Goal: Use online tool/utility: Utilize a website feature to perform a specific function

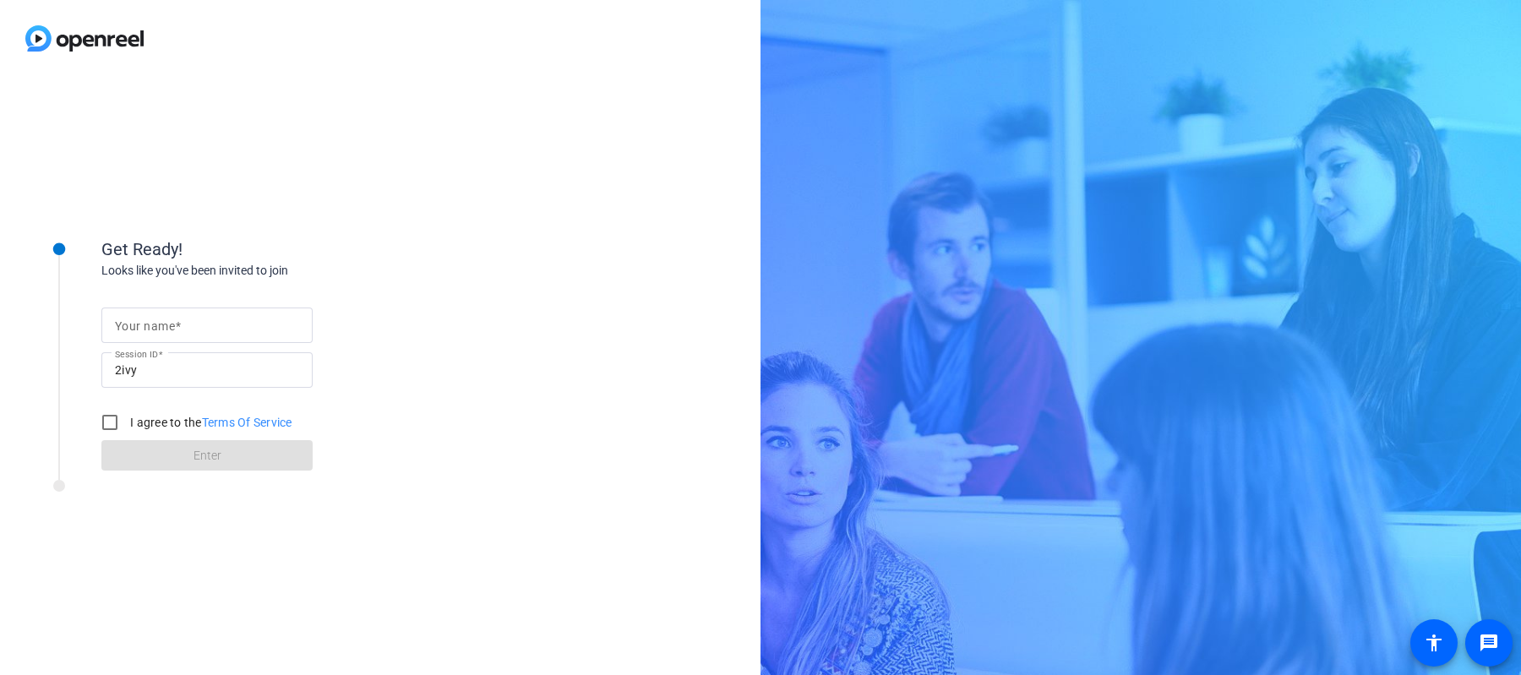
click at [224, 324] on input "Your name" at bounding box center [207, 325] width 184 height 20
type input "[PERSON_NAME]"
click at [114, 417] on input "I agree to the Terms Of Service" at bounding box center [110, 423] width 34 height 34
checkbox input "true"
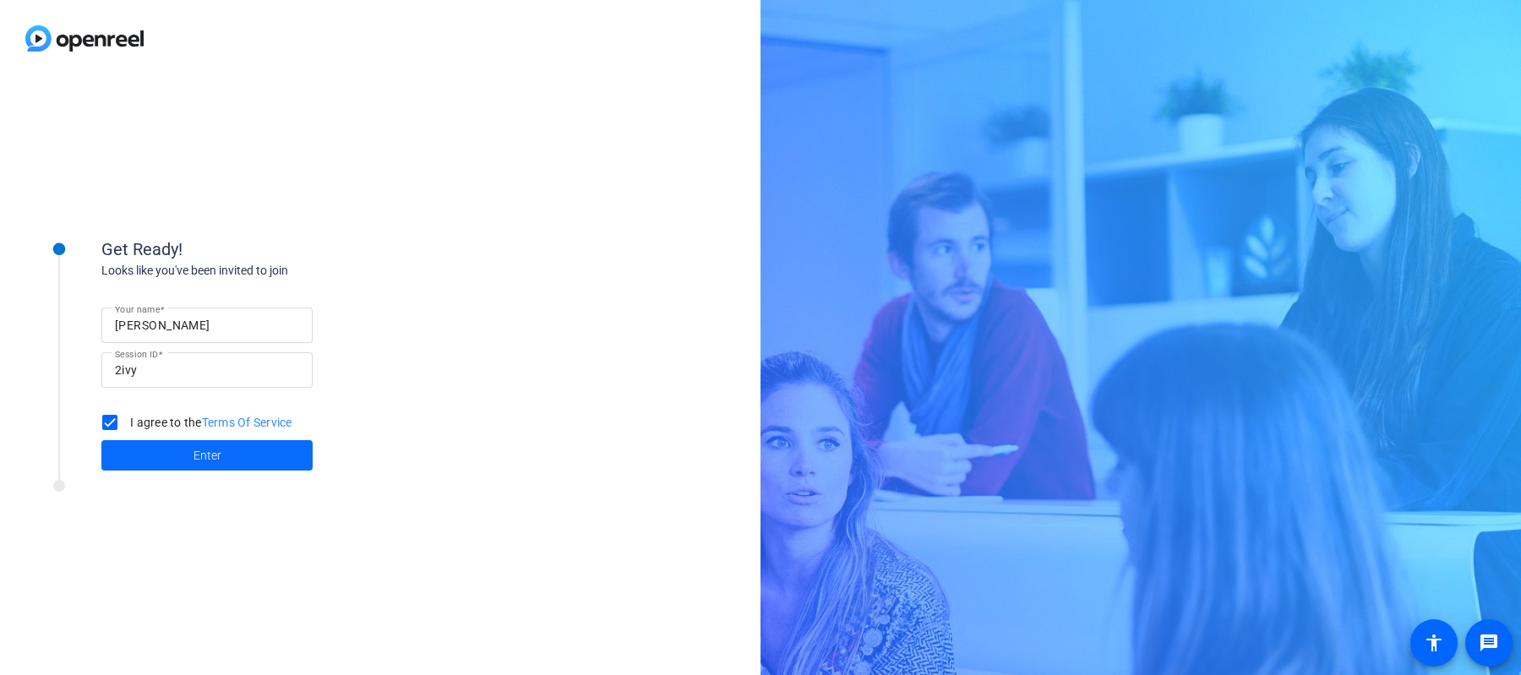
click at [121, 459] on span at bounding box center [206, 455] width 211 height 41
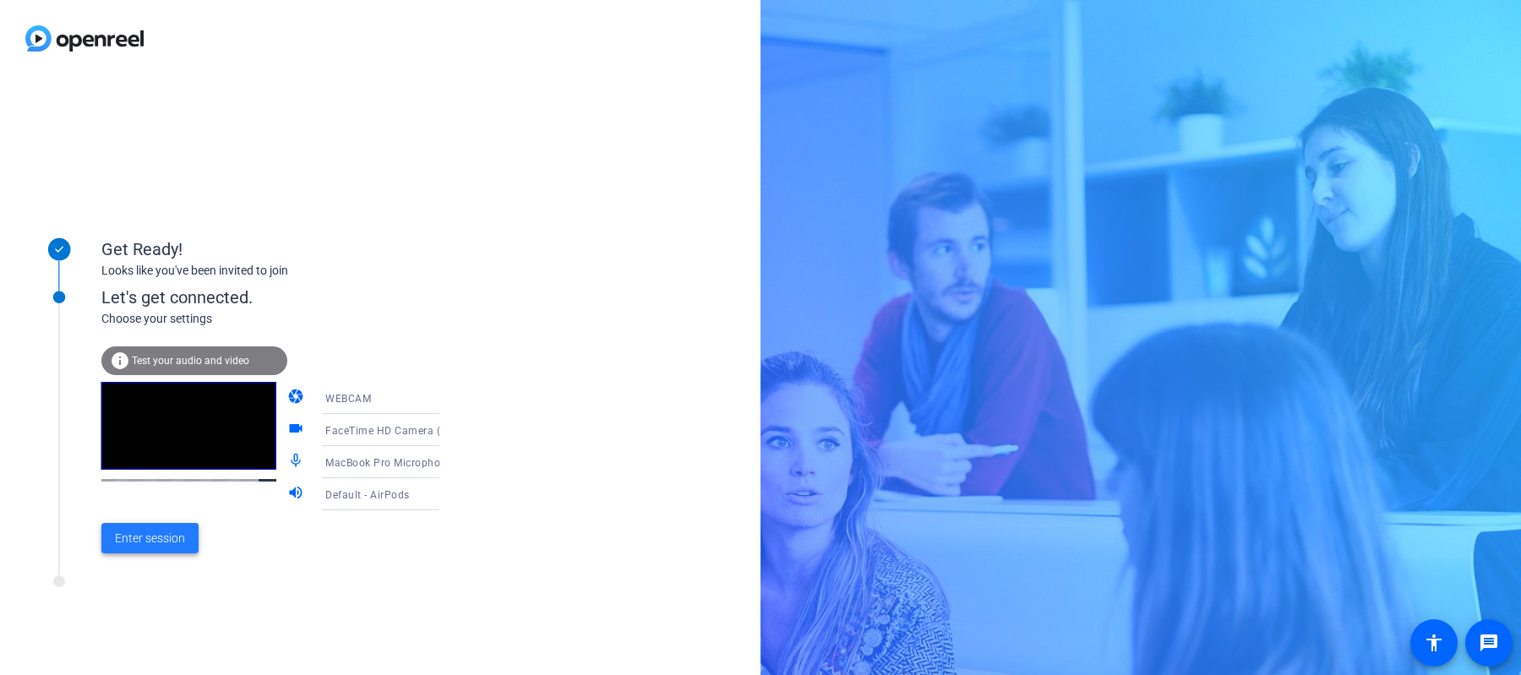
click at [146, 536] on span "Enter session" at bounding box center [150, 539] width 70 height 18
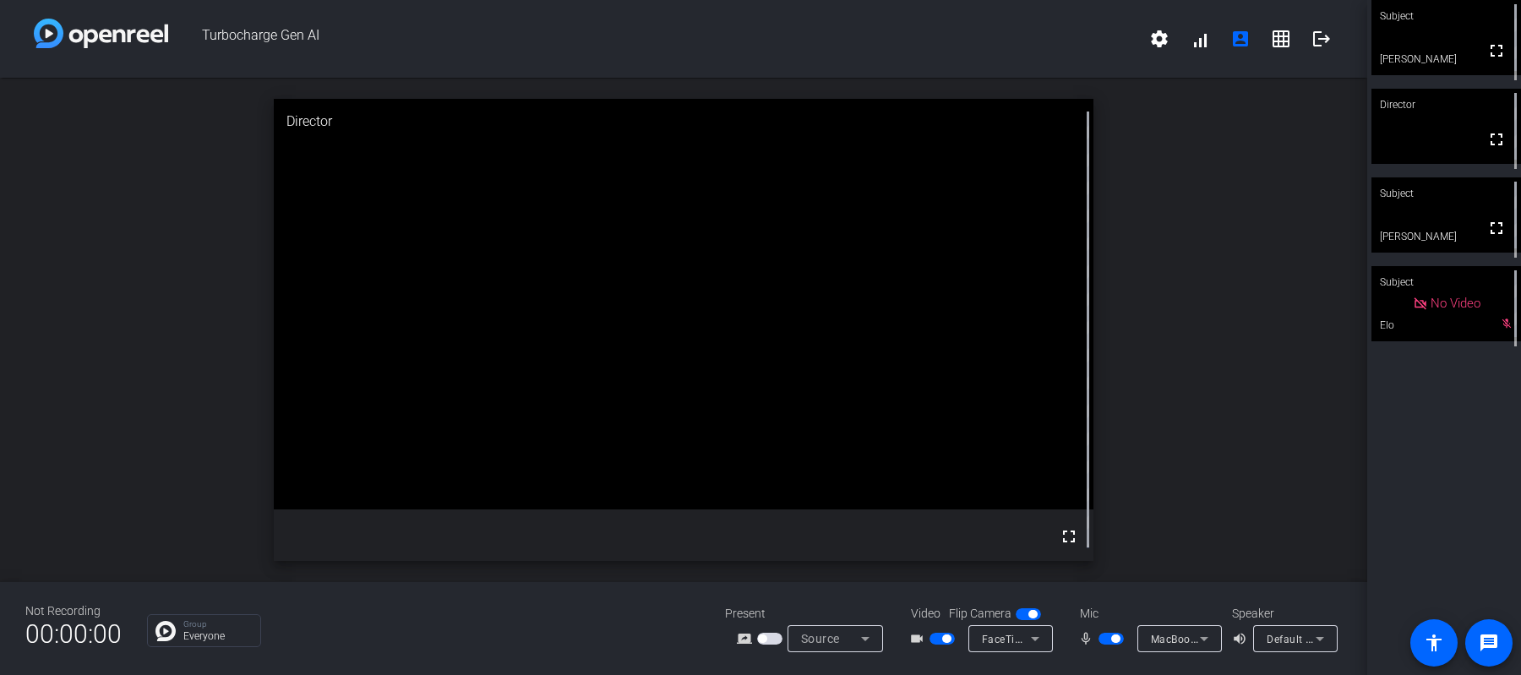
click at [1112, 643] on span "button" at bounding box center [1110, 639] width 25 height 12
click at [1107, 642] on span "button" at bounding box center [1110, 639] width 25 height 12
click at [1108, 638] on span "button" at bounding box center [1110, 639] width 25 height 12
click at [939, 635] on span "button" at bounding box center [941, 639] width 25 height 12
